Goal: Find specific page/section: Find specific page/section

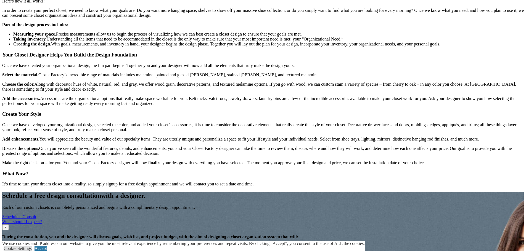
scroll to position [717, 0]
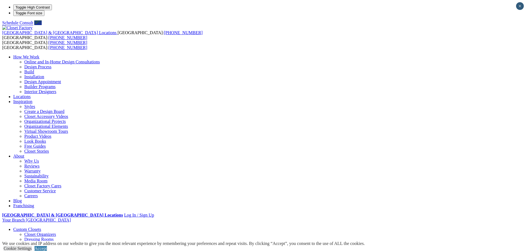
type input "*****"
